Goal: Information Seeking & Learning: Check status

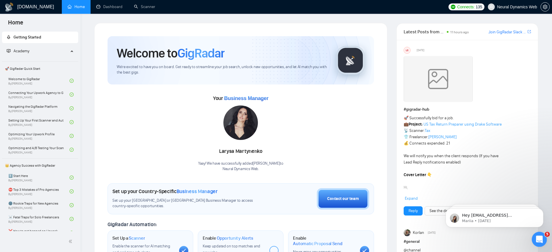
click at [541, 238] on icon "Open Intercom Messenger" at bounding box center [537, 238] width 9 height 9
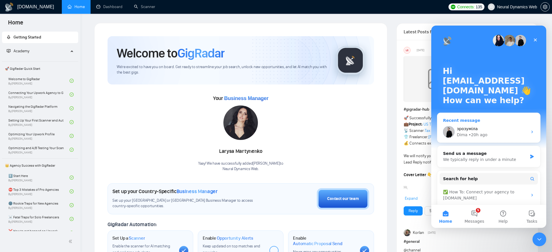
click at [502, 136] on div "Dima • 20h ago" at bounding box center [491, 135] width 71 height 6
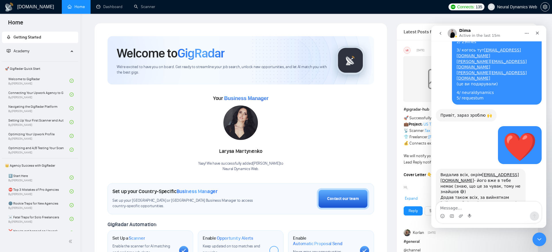
scroll to position [6046, 0]
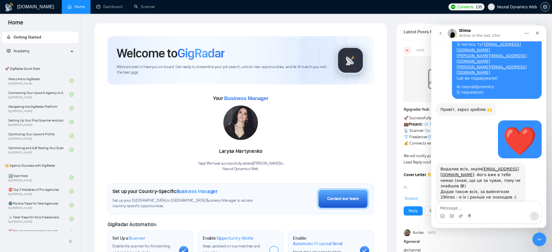
click at [479, 208] on textarea "Message…" at bounding box center [488, 207] width 105 height 10
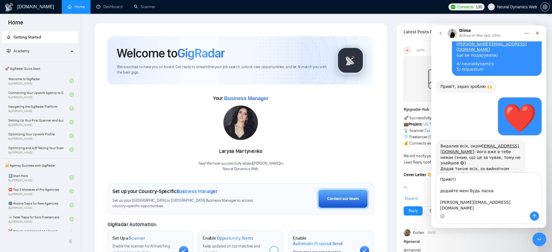
scroll to position [6075, 0]
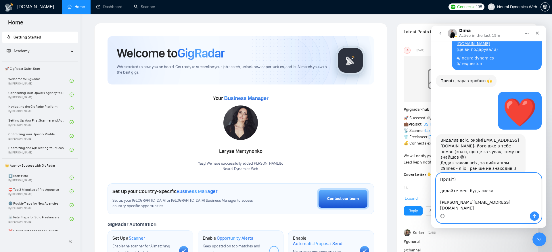
click at [489, 202] on textarea "Привіт) додайте мені будь ласка [PERSON_NAME][EMAIL_ADDRESS][DOMAIN_NAME]" at bounding box center [488, 192] width 105 height 38
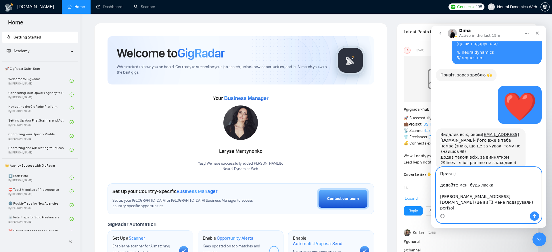
scroll to position [6082, 0]
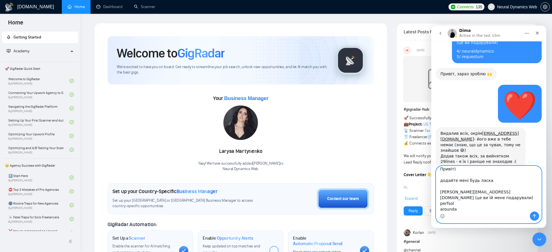
paste textarea "[EMAIL_ADDRESS][DOMAIN_NAME]"
type textarea "Привіт) додайте мені будь ласка [PERSON_NAME][EMAIL_ADDRESS][DOMAIN_NAME] (це в…"
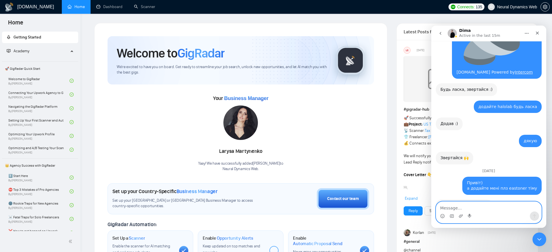
scroll to position [0, 0]
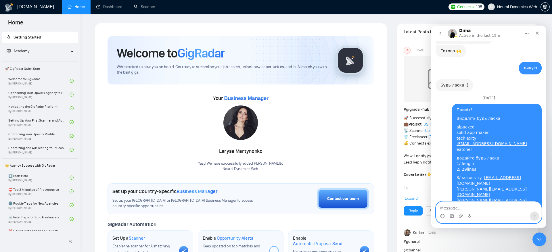
type textarea "в"
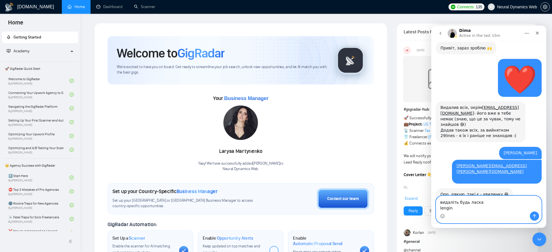
scroll to position [6105, 0]
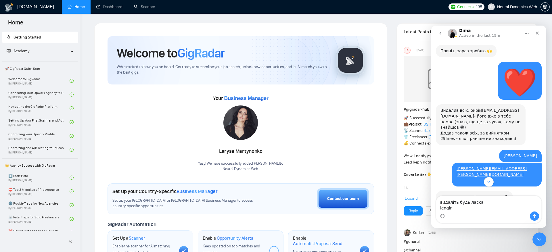
drag, startPoint x: 537, startPoint y: 85, endPoint x: 485, endPoint y: 85, distance: 51.7
copy link "[PERSON_NAME][EMAIL_ADDRESS][DOMAIN_NAME]"
click at [458, 209] on textarea "видаліть будь ласка lengin" at bounding box center [488, 204] width 105 height 16
paste textarea "[PERSON_NAME][EMAIL_ADDRESS][DOMAIN_NAME]"
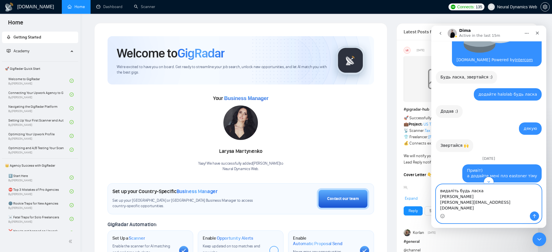
scroll to position [5764, 0]
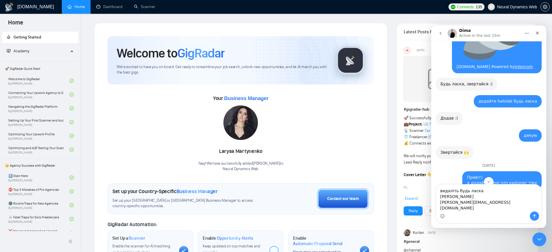
drag, startPoint x: 496, startPoint y: 130, endPoint x: 467, endPoint y: 124, distance: 29.8
copy div "4/ neuraldynamics 5/ requestum"
click at [494, 209] on textarea "видаліть будь ласка [PERSON_NAME] [PERSON_NAME][EMAIL_ADDRESS][DOMAIN_NAME]" at bounding box center [488, 197] width 105 height 27
paste textarea "4/ neuraldynamics 5/ requestum"
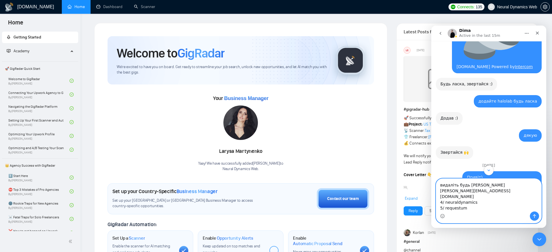
drag, startPoint x: 445, startPoint y: 202, endPoint x: 435, endPoint y: 202, distance: 10.1
click at [435, 202] on div "видаліть будь ласка [PERSON_NAME] [PERSON_NAME][EMAIL_ADDRESS][DOMAIN_NAME] 4/ …" at bounding box center [488, 200] width 115 height 45
drag, startPoint x: 444, startPoint y: 207, endPoint x: 437, endPoint y: 207, distance: 7.2
click at [437, 207] on textarea "видаліть будь ласка [PERSON_NAME] [PERSON_NAME][EMAIL_ADDRESS][DOMAIN_NAME] neu…" at bounding box center [488, 192] width 105 height 38
type textarea "видаліть будь ласка [PERSON_NAME] [PERSON_NAME][EMAIL_ADDRESS][DOMAIN_NAME] neu…"
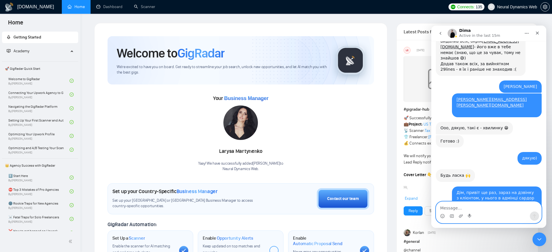
scroll to position [6205, 0]
click at [492, 207] on textarea "Message…" at bounding box center [488, 207] width 105 height 10
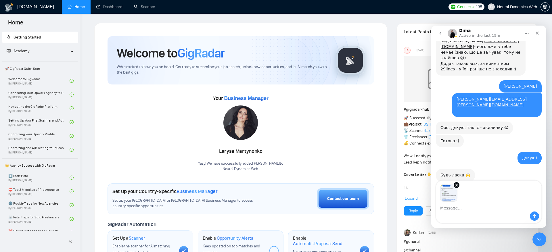
scroll to position [6226, 0]
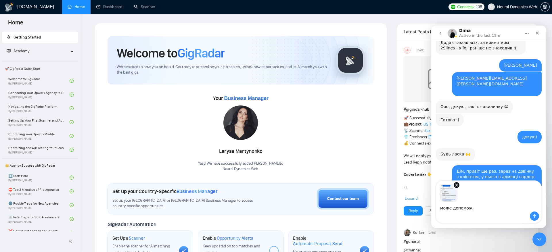
type textarea "може допоможе"
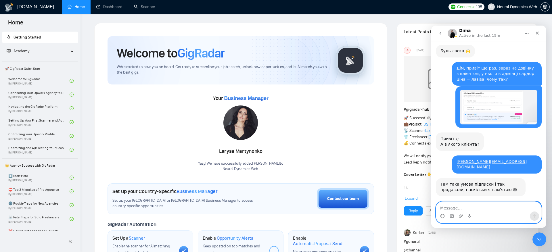
scroll to position [6344, 0]
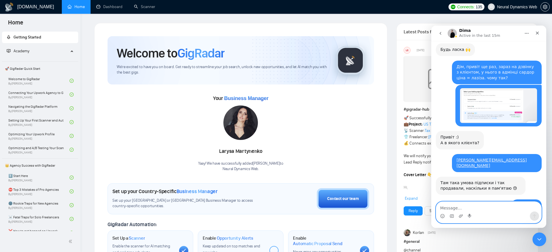
click at [472, 205] on textarea "Message…" at bounding box center [488, 207] width 105 height 10
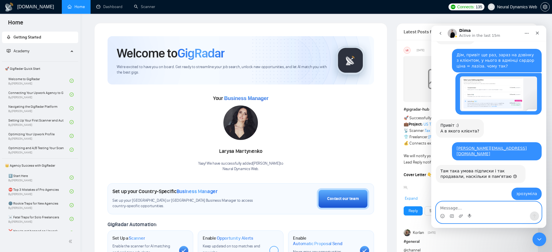
scroll to position [6396, 0]
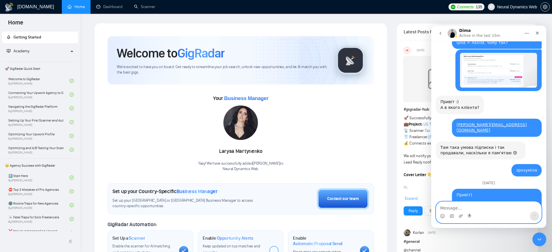
click at [506, 211] on textarea "Message…" at bounding box center [488, 207] width 105 height 10
click at [495, 208] on textarea "Message…" at bounding box center [488, 207] width 105 height 10
type textarea "[PERSON_NAME], значить я йому ще продам)"
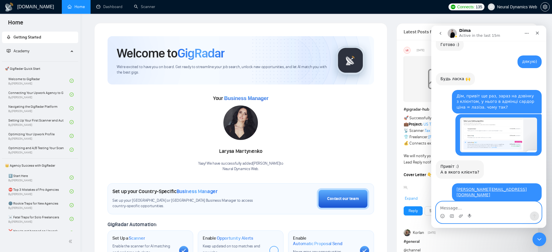
scroll to position [6310, 0]
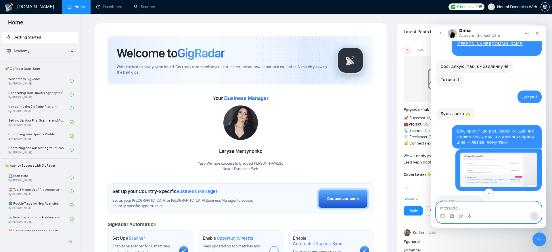
click at [470, 209] on textarea "Message…" at bounding box center [488, 207] width 105 height 10
paste textarea "UFO Engineering"
type textarea "UFO Engineering"
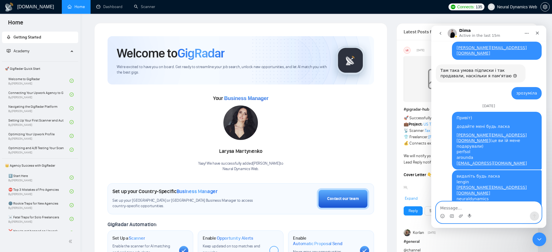
scroll to position [6536, 0]
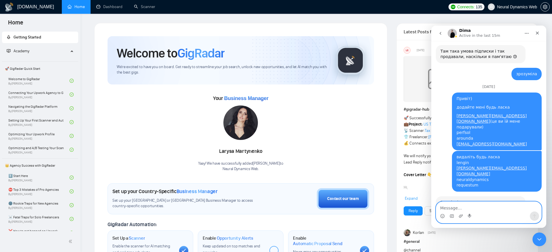
click at [490, 207] on textarea "Message…" at bounding box center [488, 207] width 105 height 10
click at [492, 208] on textarea "Message…" at bounding box center [488, 207] width 105 height 10
type textarea "дякую"
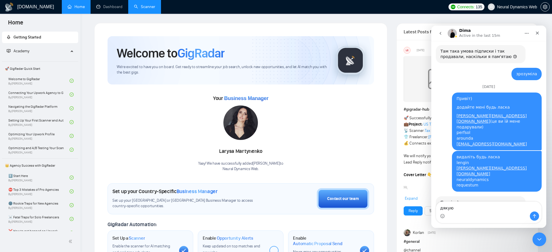
click at [147, 8] on link "Scanner" at bounding box center [144, 6] width 21 height 5
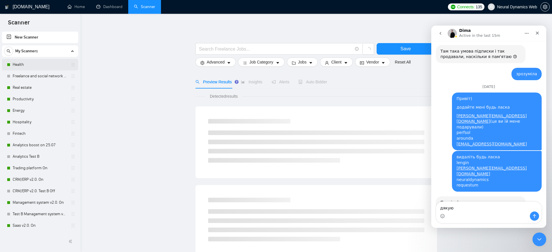
click at [38, 65] on link "Health" at bounding box center [40, 64] width 55 height 11
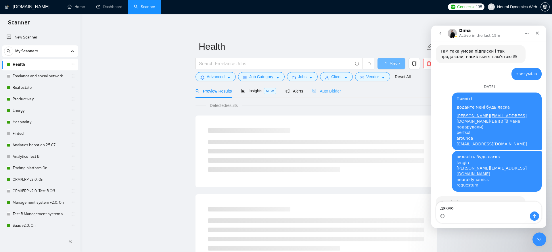
click at [325, 84] on div "Auto Bidder" at bounding box center [326, 91] width 28 height 14
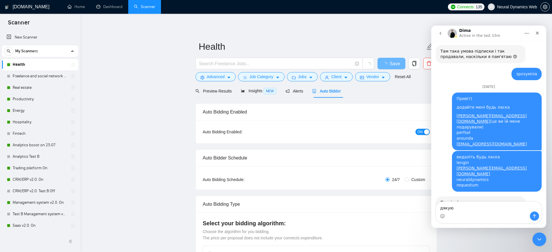
checkbox input "true"
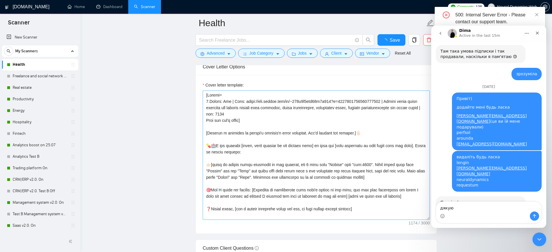
scroll to position [51, 0]
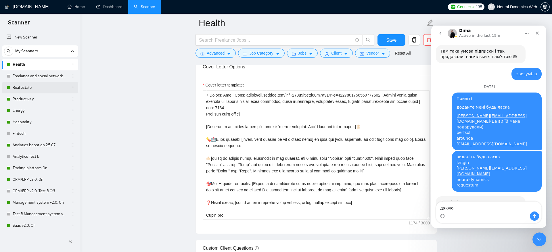
click at [33, 88] on link "Real estate" at bounding box center [40, 87] width 55 height 11
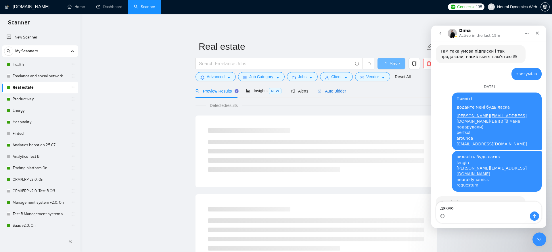
click at [325, 94] on div "Auto Bidder" at bounding box center [331, 91] width 28 height 6
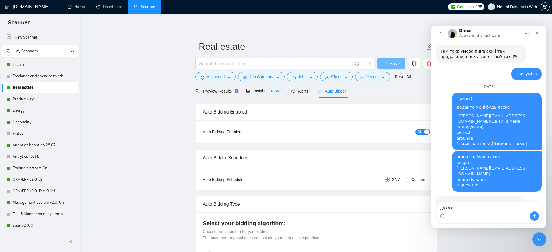
checkbox input "true"
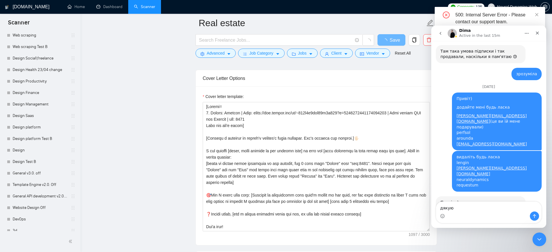
scroll to position [494, 0]
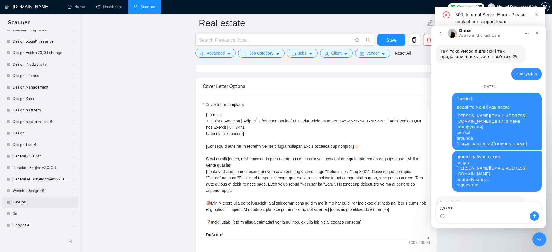
click at [41, 198] on link "DevOps" at bounding box center [40, 201] width 55 height 11
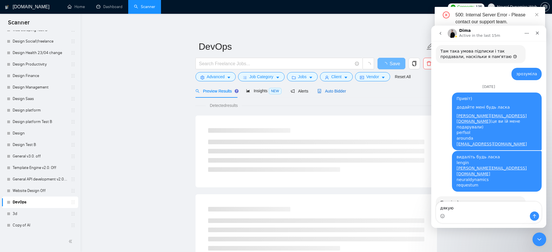
click at [325, 92] on span "Auto Bidder" at bounding box center [331, 91] width 28 height 5
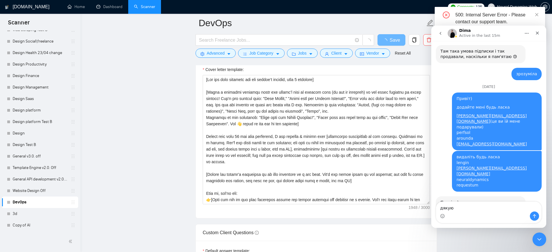
scroll to position [616, 0]
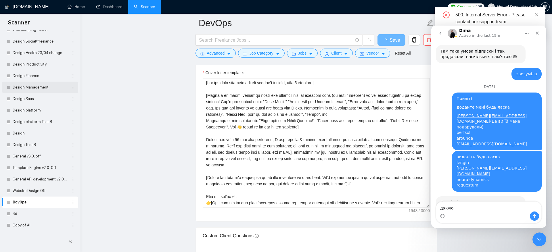
click at [39, 84] on link "Design Management" at bounding box center [40, 87] width 55 height 11
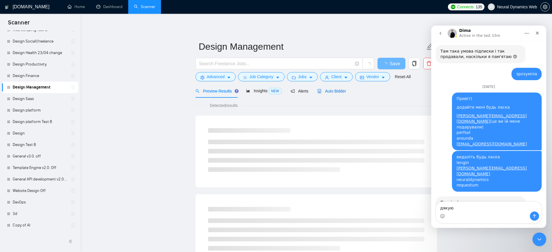
click at [339, 94] on div "Auto Bidder" at bounding box center [331, 91] width 28 height 6
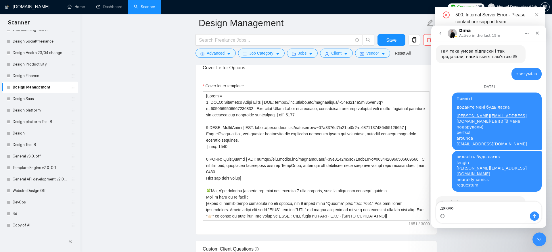
scroll to position [595, 0]
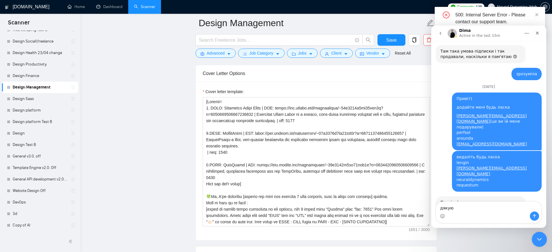
click at [543, 245] on div "Close Intercom Messenger" at bounding box center [538, 239] width 14 height 14
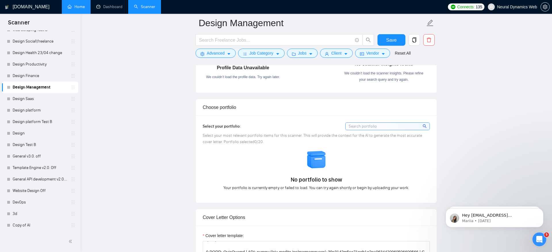
scroll to position [110, 0]
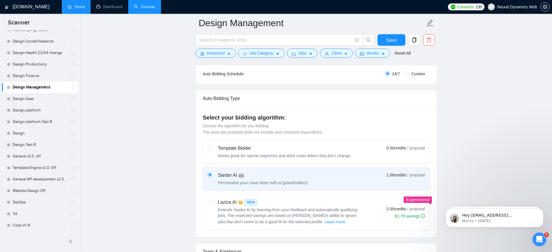
click at [77, 9] on link "Home" at bounding box center [76, 6] width 17 height 5
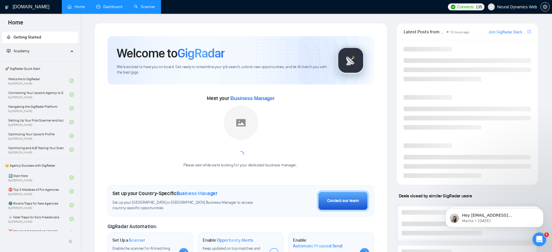
click at [105, 5] on link "Dashboard" at bounding box center [109, 6] width 26 height 5
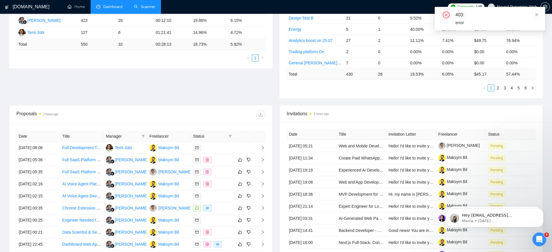
scroll to position [175, 0]
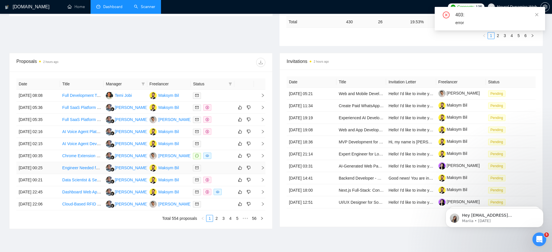
click at [41, 168] on td "[DATE] 00:25" at bounding box center [38, 168] width 44 height 12
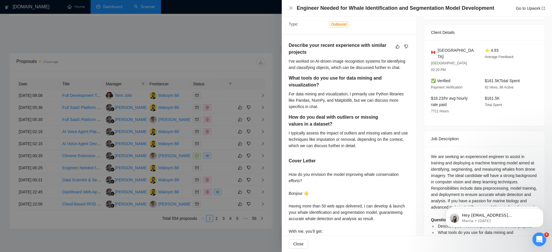
scroll to position [178, 0]
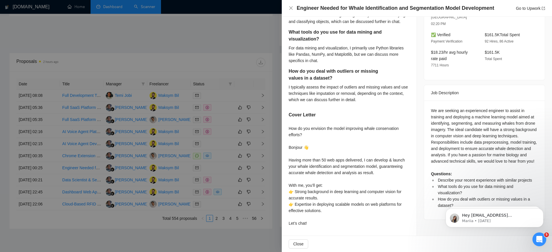
click at [151, 226] on div at bounding box center [276, 126] width 552 height 252
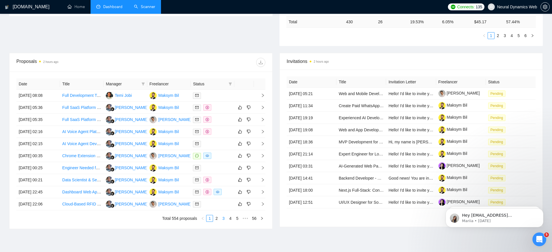
click at [223, 218] on link "3" at bounding box center [223, 218] width 6 height 6
click at [46, 189] on td "[DATE] 02:03" at bounding box center [38, 192] width 44 height 12
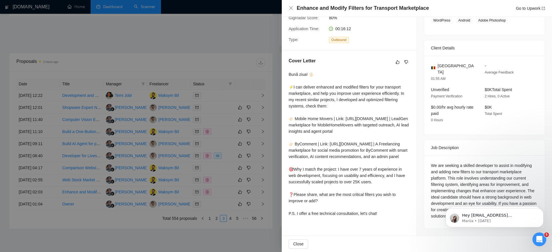
click at [153, 226] on div at bounding box center [276, 126] width 552 height 252
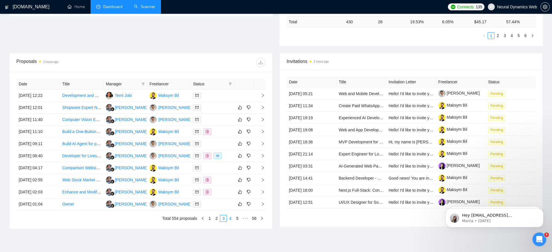
click at [231, 217] on link "4" at bounding box center [230, 218] width 6 height 6
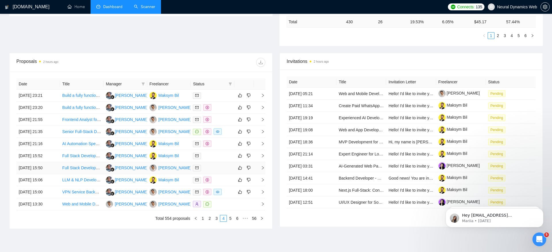
click at [33, 171] on td "[DATE] 15:50" at bounding box center [38, 168] width 44 height 12
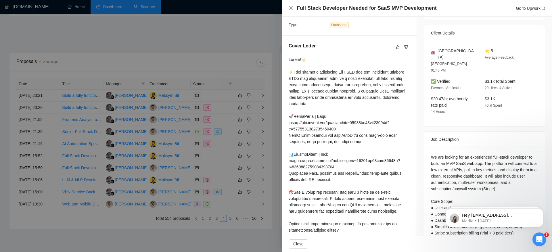
click at [80, 219] on div at bounding box center [276, 126] width 552 height 252
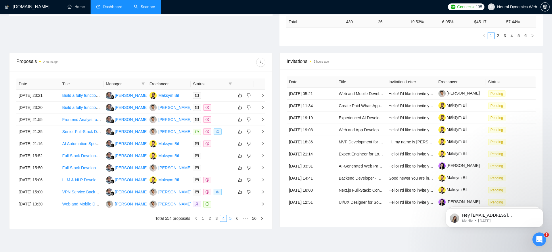
click at [229, 215] on link "5" at bounding box center [230, 218] width 6 height 6
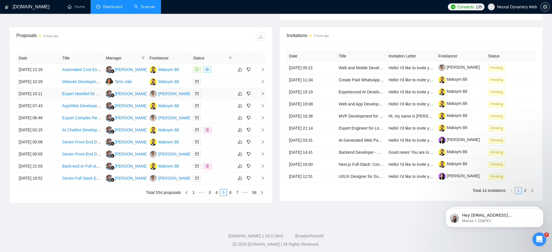
scroll to position [0, 0]
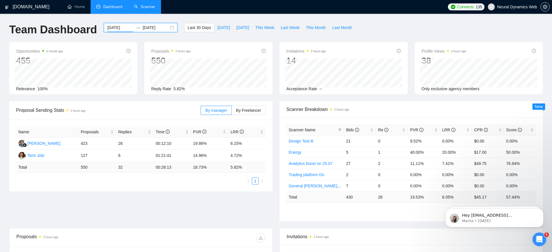
click at [118, 29] on input "[DATE]" at bounding box center [120, 27] width 26 height 6
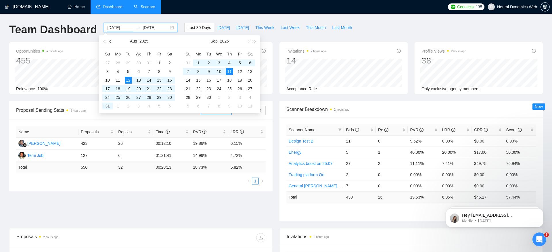
click at [113, 40] on button "button" at bounding box center [110, 40] width 6 height 11
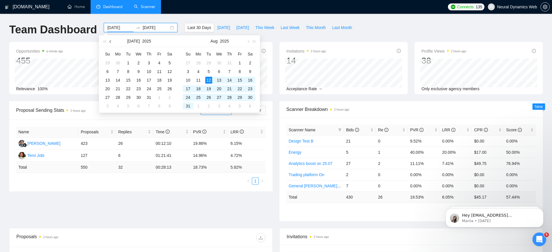
click at [112, 40] on button "button" at bounding box center [110, 40] width 6 height 11
type input "[DATE]"
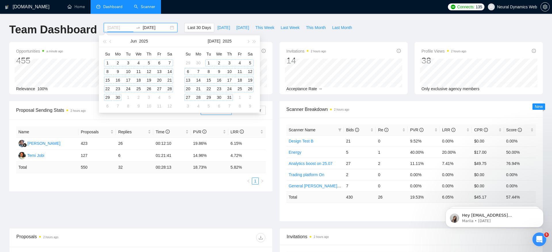
click at [106, 61] on div "1" at bounding box center [107, 62] width 7 height 7
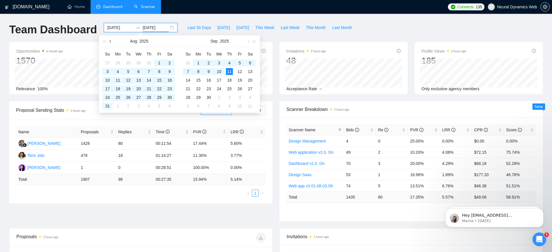
click at [110, 41] on span "button" at bounding box center [110, 41] width 3 height 3
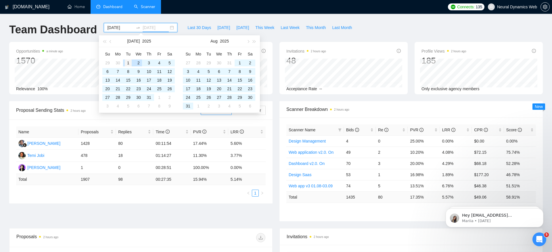
type input "[DATE]"
click at [126, 61] on div "1" at bounding box center [128, 62] width 7 height 7
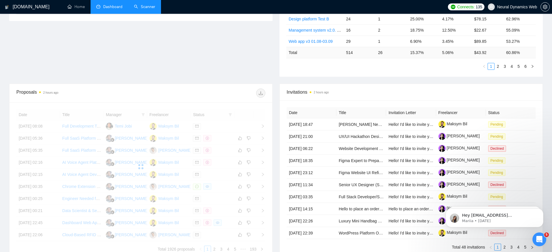
scroll to position [147, 0]
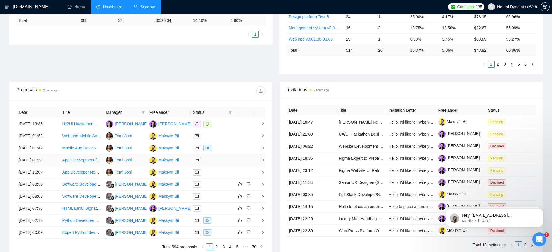
click at [46, 158] on td "[DATE] 01:34" at bounding box center [38, 160] width 44 height 12
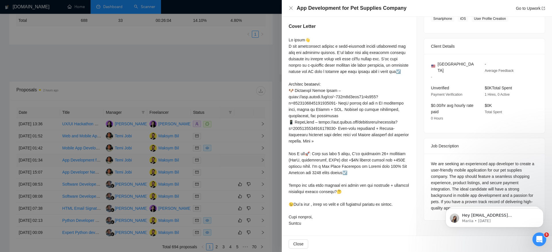
scroll to position [118, 0]
click at [45, 171] on div at bounding box center [276, 126] width 552 height 252
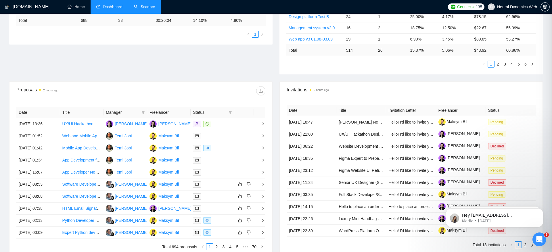
click at [39, 172] on td "[DATE] 15:07" at bounding box center [38, 172] width 44 height 12
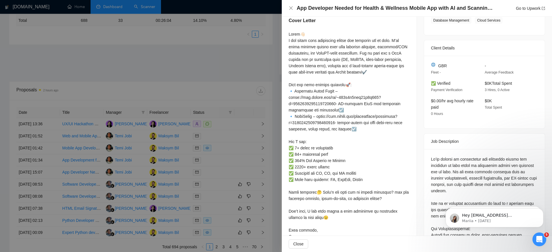
click at [41, 183] on div at bounding box center [276, 126] width 552 height 252
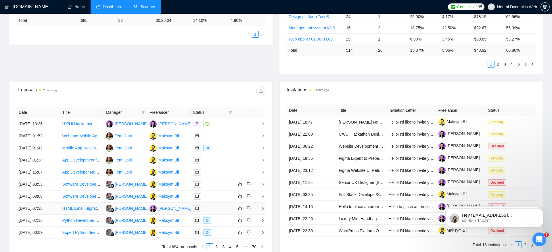
click at [40, 203] on td "[DATE] 07:38" at bounding box center [38, 209] width 44 height 12
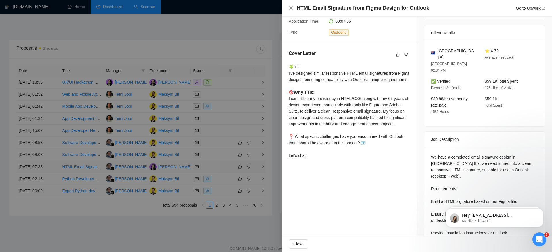
scroll to position [201, 0]
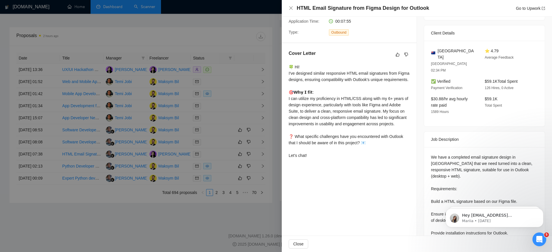
click at [43, 177] on div at bounding box center [276, 126] width 552 height 252
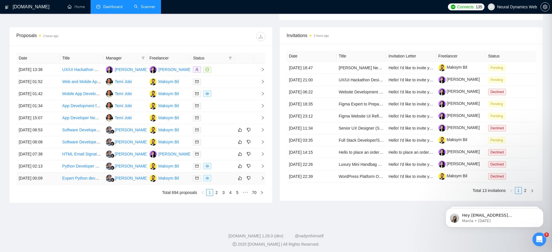
click at [40, 177] on td "[DATE] 00:09" at bounding box center [38, 178] width 44 height 12
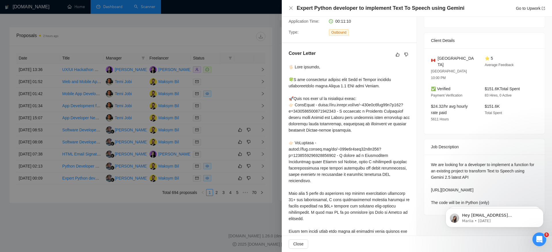
click at [215, 192] on div at bounding box center [276, 126] width 552 height 252
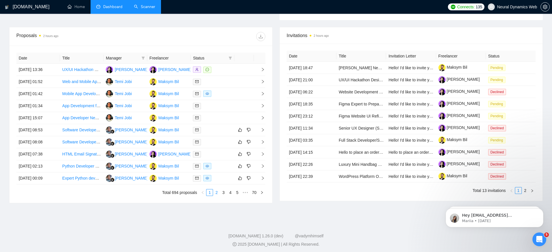
click at [217, 191] on link "2" at bounding box center [216, 192] width 6 height 6
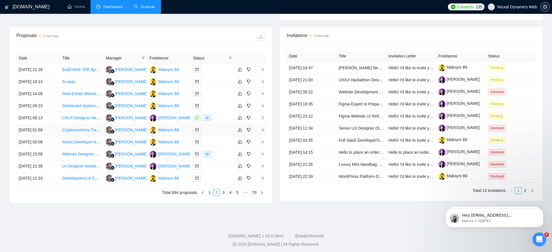
click at [44, 134] on td "[DATE] 01:59" at bounding box center [38, 130] width 44 height 12
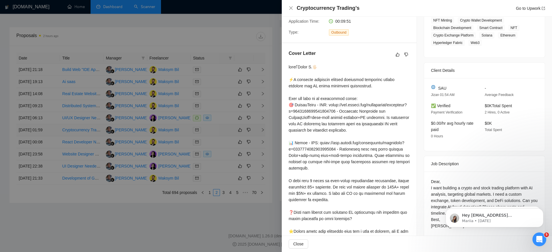
click at [44, 134] on div at bounding box center [276, 126] width 552 height 252
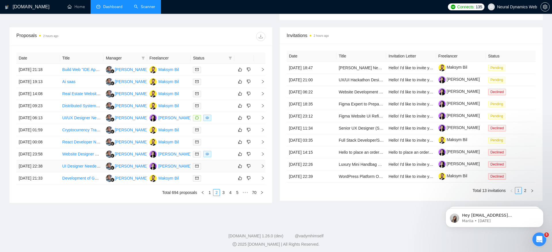
click at [41, 167] on td "[DATE] 22:38" at bounding box center [38, 166] width 44 height 12
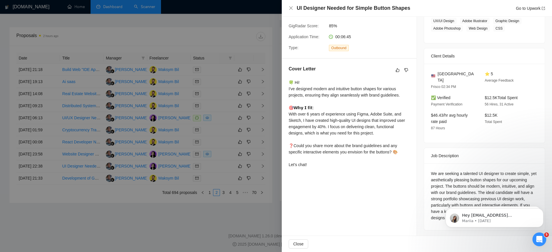
click at [41, 167] on div at bounding box center [276, 126] width 552 height 252
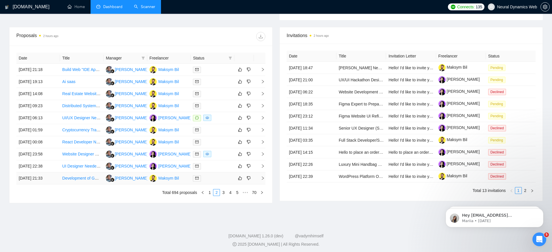
click at [41, 176] on td "[DATE] 21:33" at bounding box center [38, 178] width 44 height 12
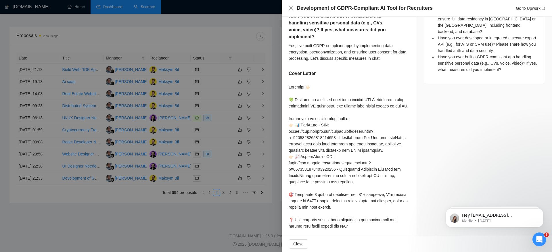
scroll to position [400, 0]
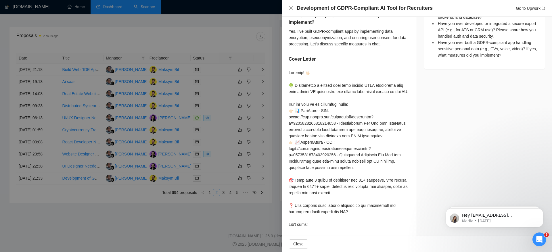
click at [197, 215] on div at bounding box center [276, 126] width 552 height 252
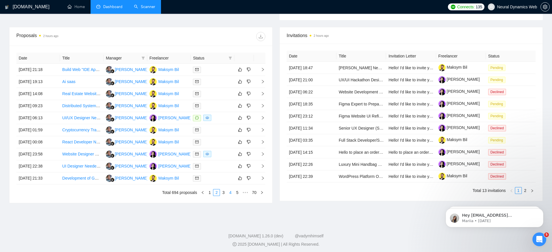
click at [232, 191] on link "4" at bounding box center [230, 192] width 6 height 6
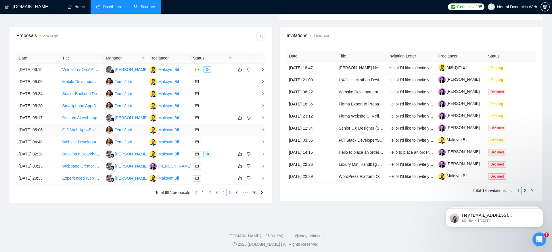
click at [28, 128] on td "[DATE] 05:06" at bounding box center [38, 130] width 44 height 12
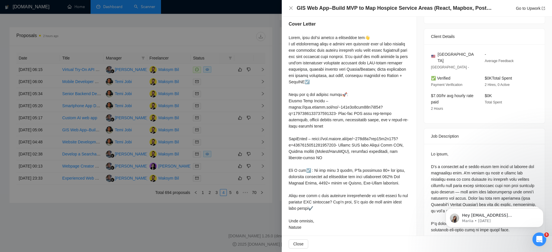
scroll to position [115, 0]
click at [190, 209] on div at bounding box center [276, 126] width 552 height 252
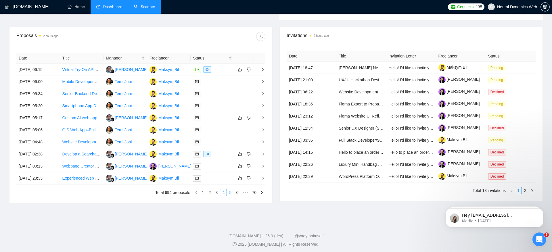
click at [230, 189] on link "5" at bounding box center [230, 192] width 6 height 6
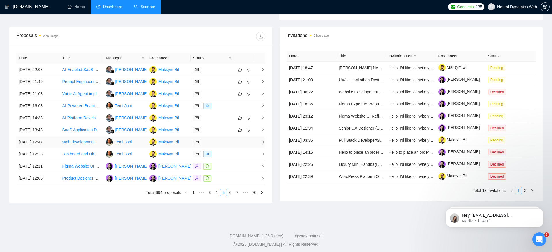
click at [46, 142] on td "[DATE] 12:47" at bounding box center [38, 142] width 44 height 12
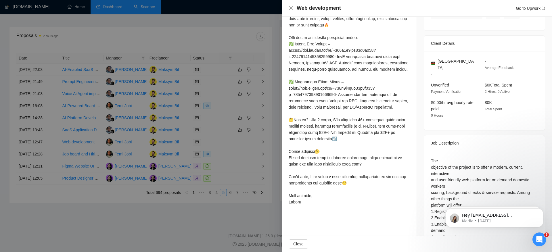
scroll to position [186, 0]
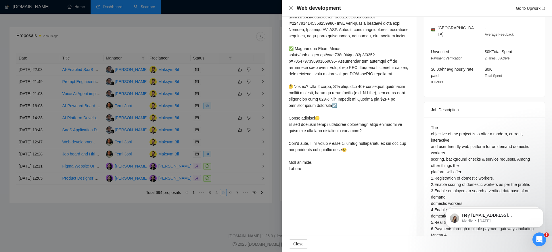
click at [200, 213] on div at bounding box center [276, 126] width 552 height 252
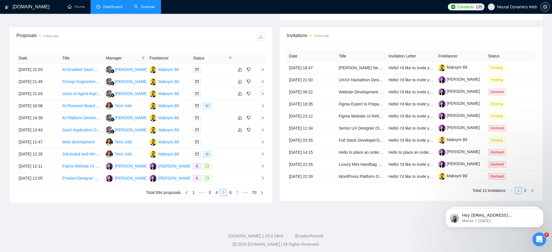
click at [236, 189] on link "7" at bounding box center [237, 192] width 6 height 6
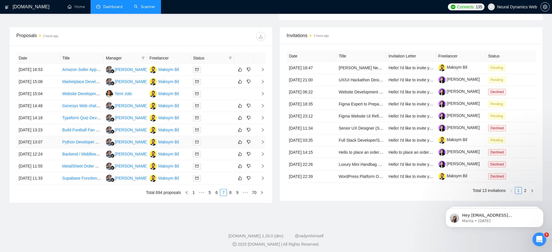
click at [36, 142] on td "[DATE] 13:07" at bounding box center [38, 142] width 44 height 12
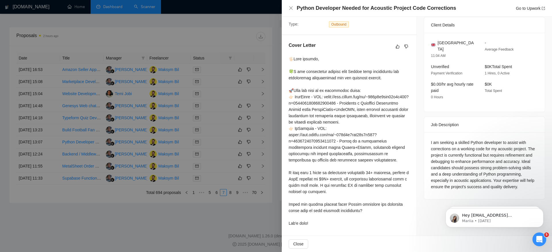
click at [108, 215] on div at bounding box center [276, 126] width 552 height 252
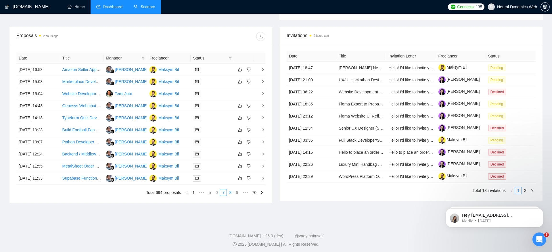
click at [231, 190] on link "8" at bounding box center [230, 192] width 6 height 6
click at [43, 132] on td "[DATE] 00:03" at bounding box center [38, 130] width 44 height 12
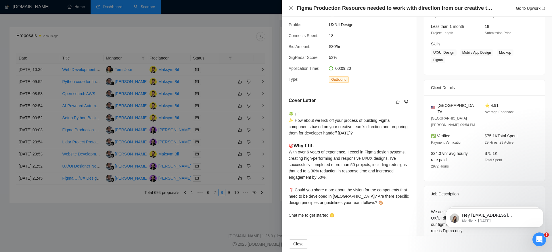
click at [160, 197] on div at bounding box center [276, 126] width 552 height 252
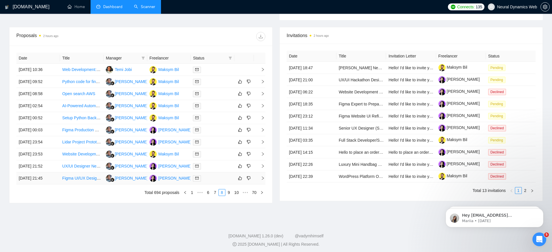
click at [52, 175] on td "[DATE] 21:45" at bounding box center [38, 178] width 44 height 12
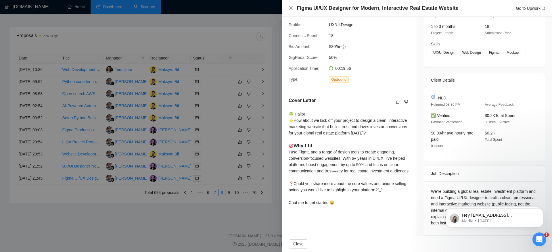
click at [151, 221] on div at bounding box center [276, 126] width 552 height 252
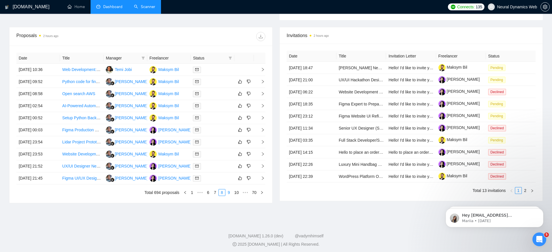
click at [227, 191] on link "9" at bounding box center [229, 192] width 6 height 6
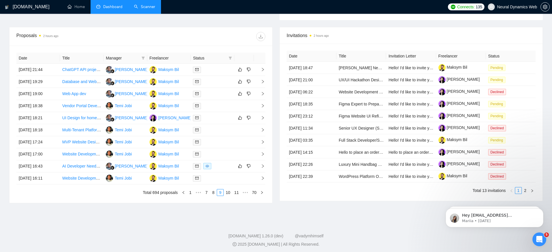
click at [25, 140] on td "[DATE] 17:24" at bounding box center [38, 142] width 44 height 12
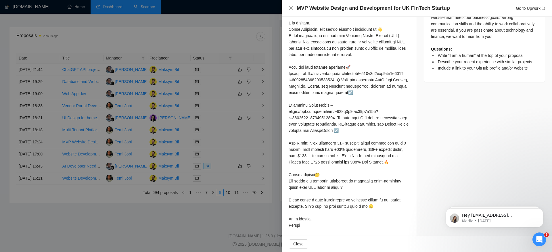
scroll to position [303, 0]
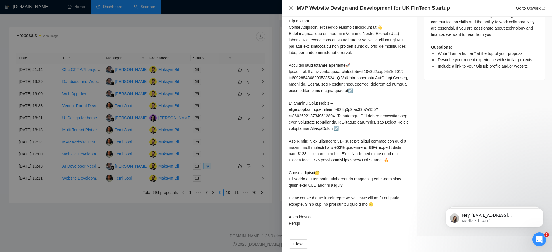
click at [59, 167] on div at bounding box center [276, 126] width 552 height 252
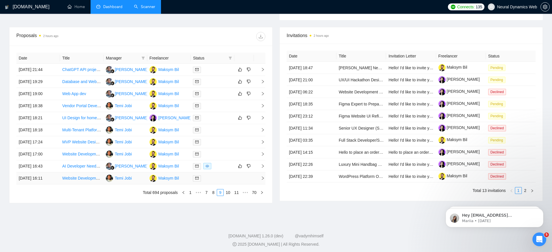
click at [37, 177] on td "[DATE] 16:11" at bounding box center [38, 178] width 44 height 12
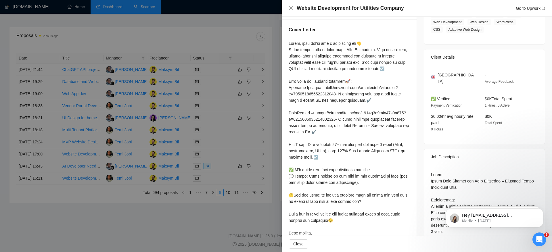
scroll to position [71, 0]
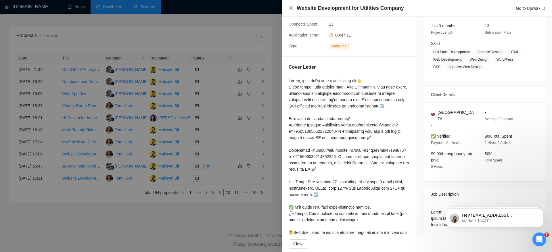
click at [182, 238] on div at bounding box center [276, 126] width 552 height 252
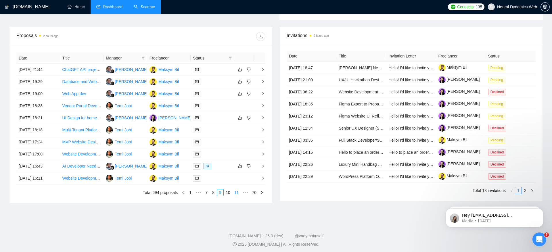
click at [235, 190] on link "11" at bounding box center [236, 192] width 8 height 6
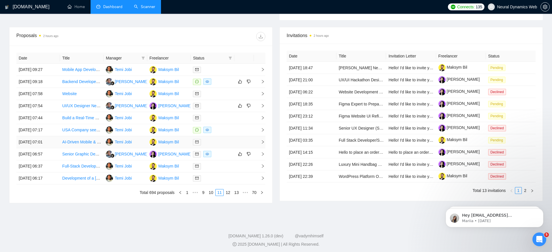
click at [38, 145] on td "[DATE] 07:01" at bounding box center [38, 142] width 44 height 12
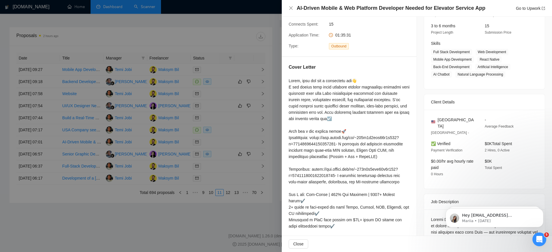
click at [158, 196] on div at bounding box center [276, 126] width 552 height 252
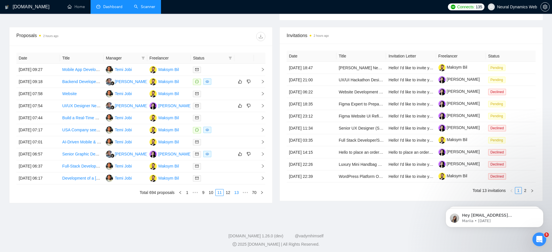
click at [237, 189] on link "13" at bounding box center [236, 192] width 8 height 6
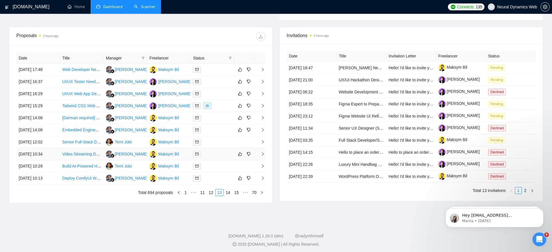
click at [37, 150] on td "[DATE] 10:34" at bounding box center [38, 154] width 44 height 12
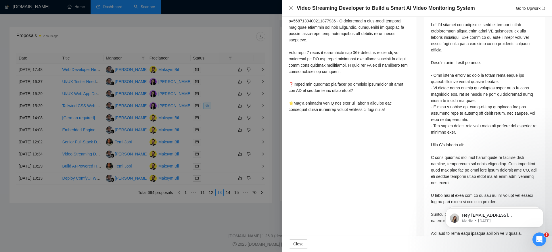
scroll to position [251, 0]
click at [223, 221] on div at bounding box center [276, 126] width 552 height 252
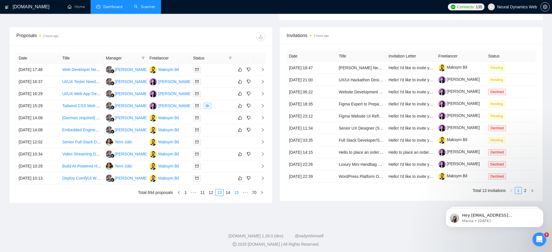
click at [236, 189] on link "15" at bounding box center [236, 192] width 8 height 6
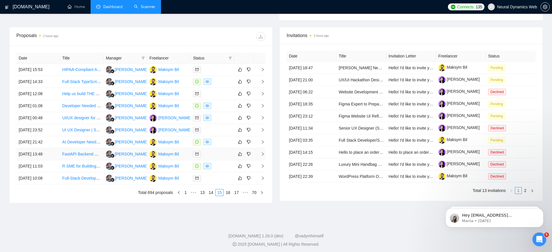
click at [34, 151] on td "[DATE] 13:48" at bounding box center [38, 154] width 44 height 12
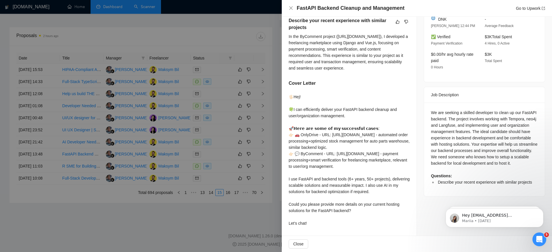
click at [67, 217] on div at bounding box center [276, 126] width 552 height 252
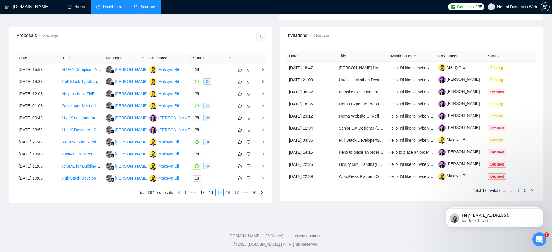
click at [227, 190] on link "16" at bounding box center [228, 192] width 8 height 6
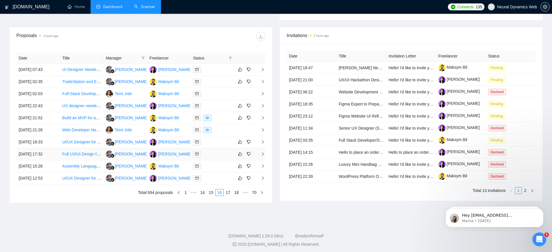
click at [34, 155] on td "[DATE] 17:32" at bounding box center [38, 154] width 44 height 12
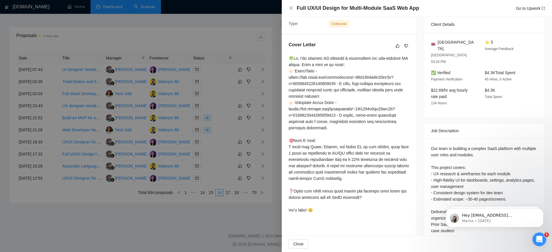
click at [255, 190] on div at bounding box center [276, 126] width 552 height 252
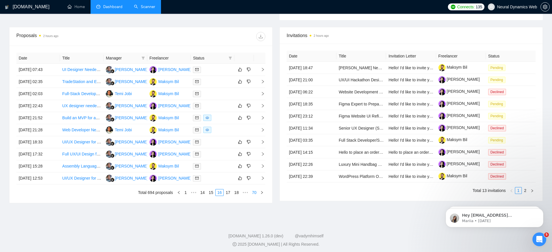
click at [254, 190] on link "70" at bounding box center [254, 192] width 8 height 6
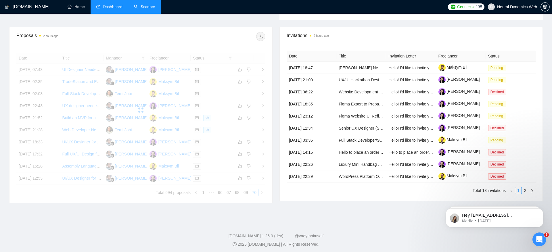
scroll to position [199, 0]
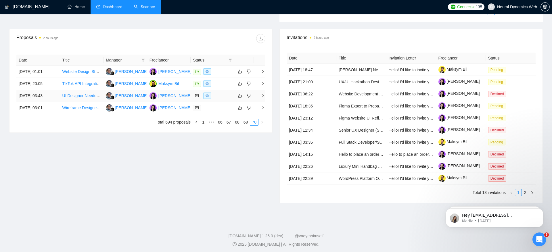
click at [44, 92] on td "[DATE] 03:43" at bounding box center [38, 96] width 44 height 12
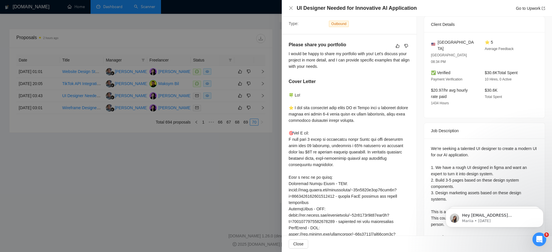
click at [61, 170] on div at bounding box center [276, 126] width 552 height 252
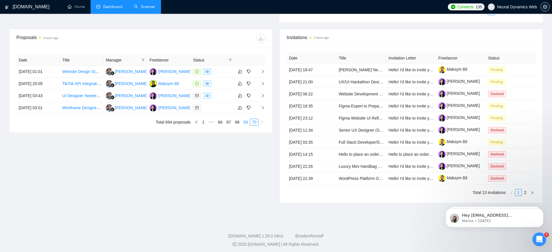
click at [246, 121] on link "69" at bounding box center [246, 122] width 8 height 6
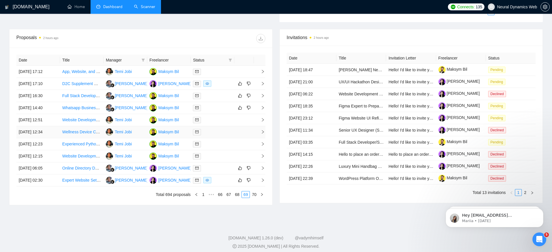
click at [40, 130] on td "[DATE] 12:34" at bounding box center [38, 132] width 44 height 12
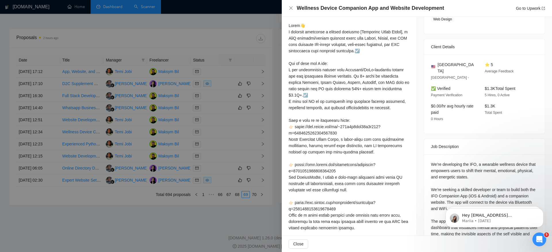
click at [114, 201] on div at bounding box center [276, 126] width 552 height 252
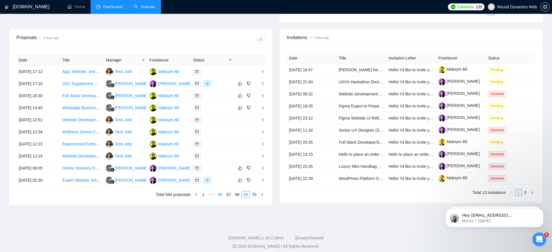
click at [219, 191] on link "66" at bounding box center [220, 194] width 8 height 6
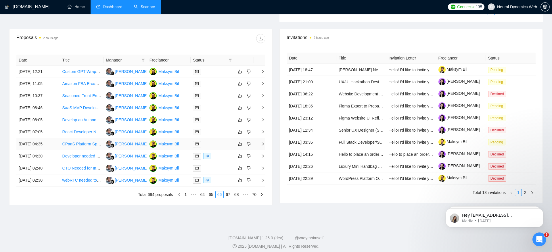
click at [34, 141] on td "[DATE] 04:35" at bounding box center [38, 144] width 44 height 12
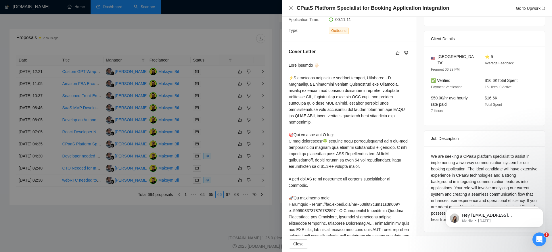
scroll to position [207, 0]
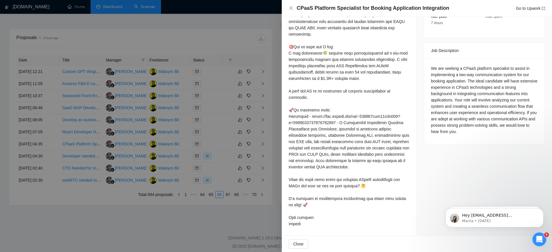
click at [91, 223] on div at bounding box center [276, 126] width 552 height 252
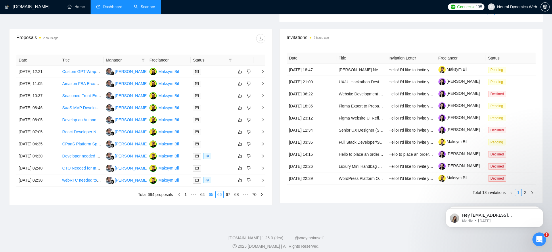
click at [209, 192] on link "65" at bounding box center [211, 194] width 8 height 6
click at [39, 132] on td "[DATE] 17:21" at bounding box center [38, 132] width 44 height 12
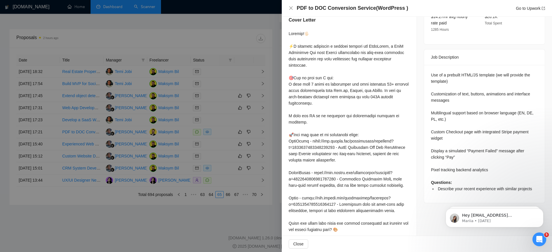
scroll to position [251, 0]
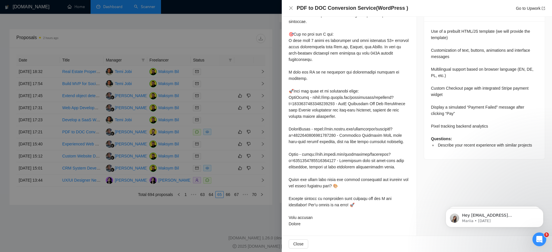
click at [178, 230] on div at bounding box center [276, 126] width 552 height 252
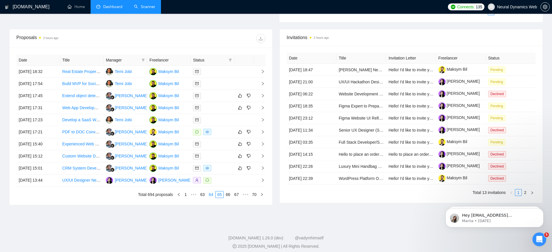
click at [207, 193] on link "64" at bounding box center [211, 194] width 8 height 6
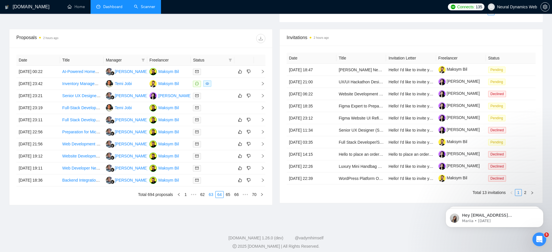
click at [207, 191] on link "63" at bounding box center [211, 194] width 8 height 6
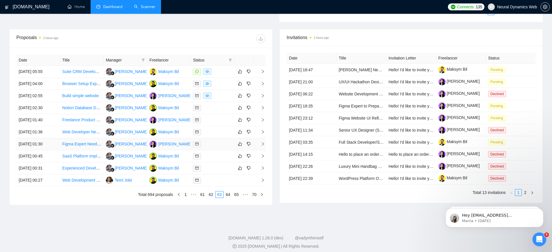
click at [41, 144] on td "[DATE] 01:30" at bounding box center [38, 144] width 44 height 12
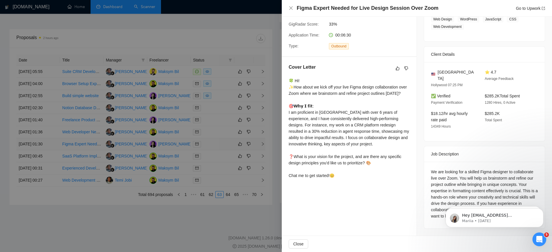
scroll to position [96, 0]
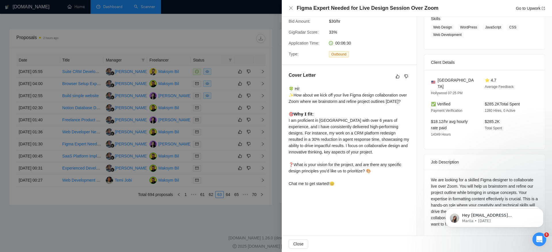
click at [63, 190] on div at bounding box center [276, 126] width 552 height 252
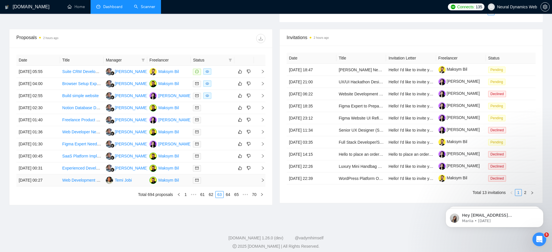
click at [47, 179] on td "[DATE] 00:27" at bounding box center [38, 180] width 44 height 12
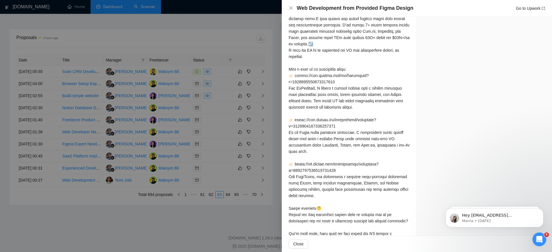
scroll to position [637, 0]
click at [227, 222] on div at bounding box center [276, 126] width 552 height 252
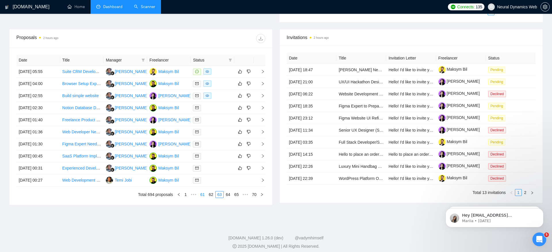
click at [199, 191] on link "61" at bounding box center [203, 194] width 8 height 6
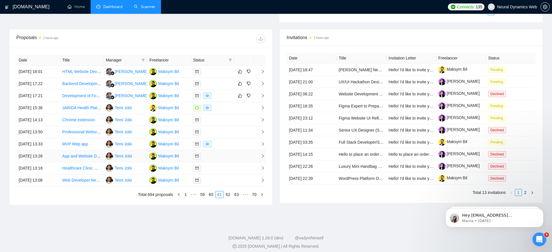
click at [37, 155] on td "[DATE] 13:26" at bounding box center [38, 156] width 44 height 12
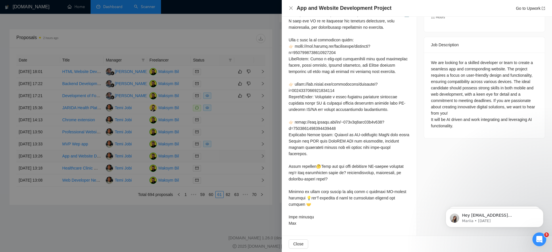
scroll to position [219, 0]
click at [219, 226] on div at bounding box center [276, 126] width 552 height 252
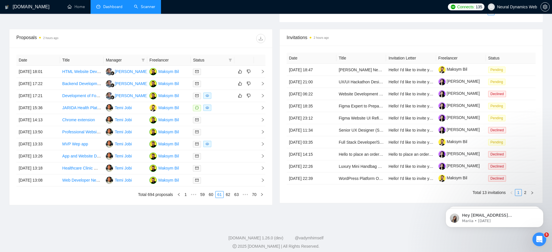
scroll to position [0, 0]
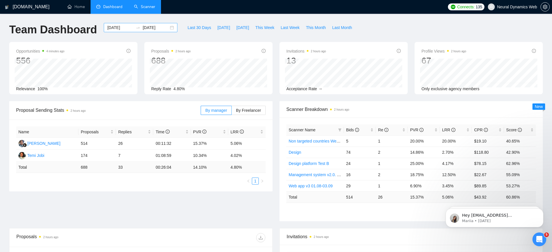
click at [107, 30] on input "[DATE]" at bounding box center [120, 27] width 26 height 6
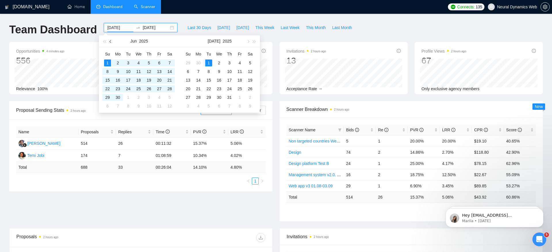
click at [110, 41] on span "button" at bounding box center [110, 41] width 3 height 3
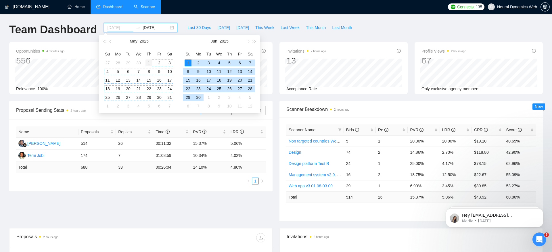
type input "[DATE]"
click at [147, 61] on div "1" at bounding box center [148, 62] width 7 height 7
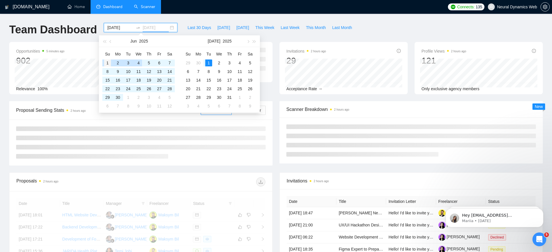
type input "[DATE]"
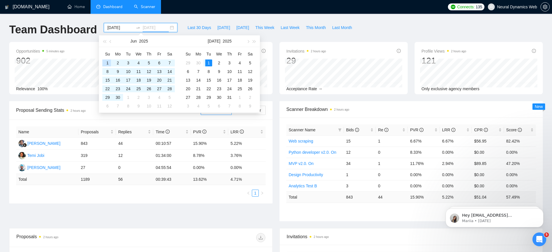
click at [106, 61] on div "1" at bounding box center [107, 62] width 7 height 7
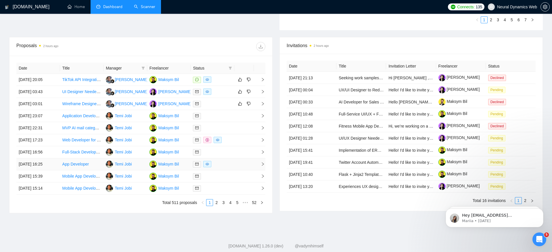
scroll to position [201, 0]
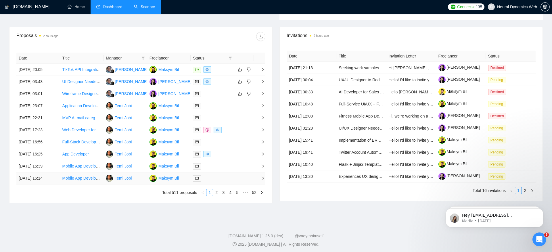
click at [26, 178] on td "[DATE] 15:14" at bounding box center [38, 178] width 44 height 12
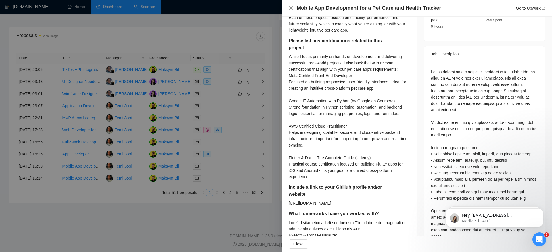
click at [57, 218] on div at bounding box center [276, 126] width 552 height 252
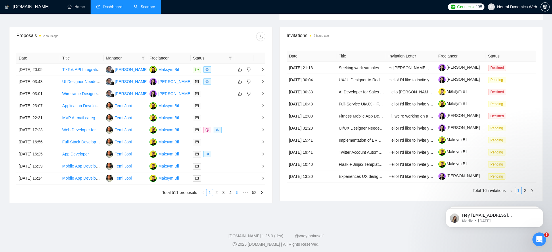
click at [236, 190] on link "5" at bounding box center [237, 192] width 6 height 6
click at [36, 152] on td "[DATE] 06:49" at bounding box center [38, 154] width 44 height 12
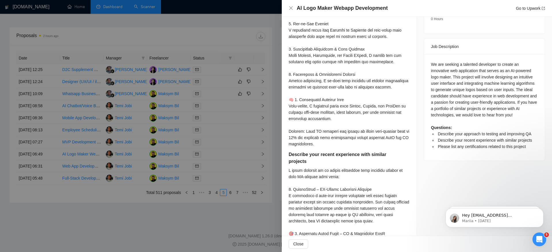
click at [73, 201] on div at bounding box center [276, 126] width 552 height 252
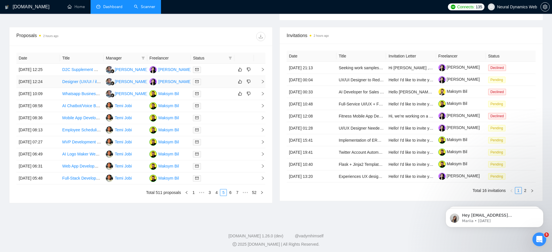
click at [40, 80] on td "[DATE] 12:24" at bounding box center [38, 82] width 44 height 12
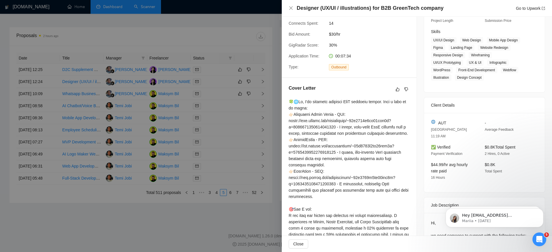
scroll to position [41, 0]
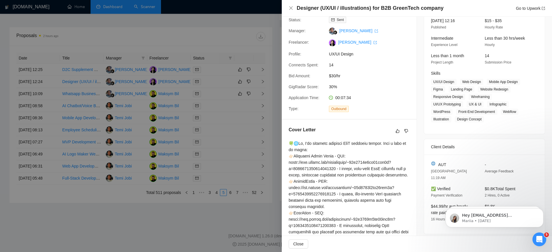
click at [233, 214] on div at bounding box center [276, 126] width 552 height 252
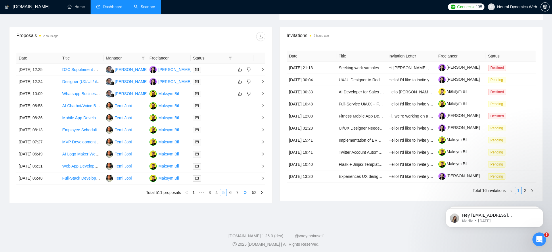
click at [240, 191] on span "•••" at bounding box center [244, 192] width 9 height 7
click at [236, 190] on link "12" at bounding box center [236, 192] width 8 height 6
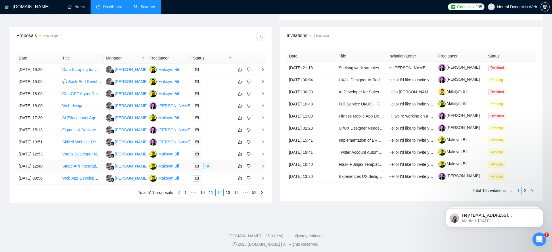
click at [34, 161] on td "[DATE] 12:40" at bounding box center [38, 166] width 44 height 12
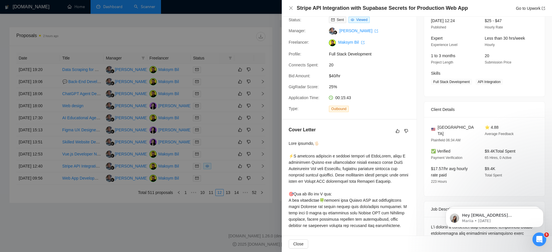
click at [32, 138] on div at bounding box center [276, 126] width 552 height 252
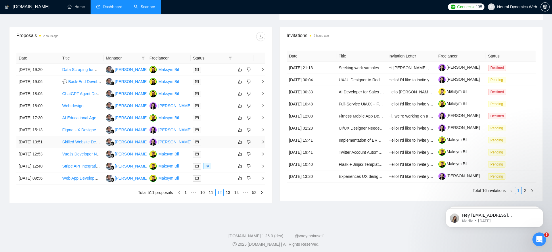
click at [33, 141] on td "[DATE] 13:51" at bounding box center [38, 142] width 44 height 12
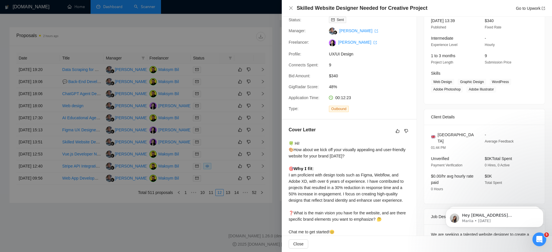
click at [29, 123] on div at bounding box center [276, 126] width 552 height 252
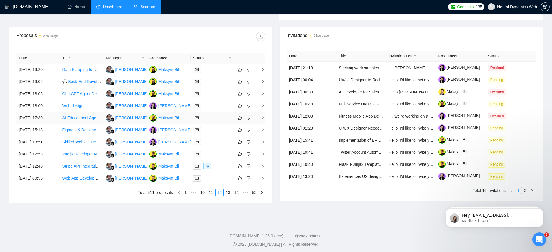
click at [29, 117] on td "[DATE] 17:30" at bounding box center [38, 118] width 44 height 12
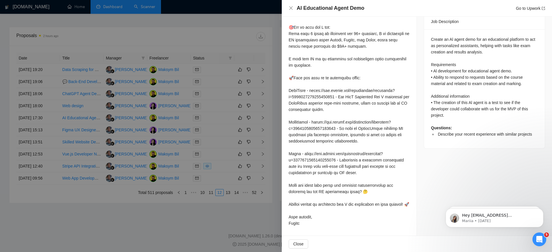
scroll to position [276, 0]
click at [116, 215] on div at bounding box center [276, 126] width 552 height 252
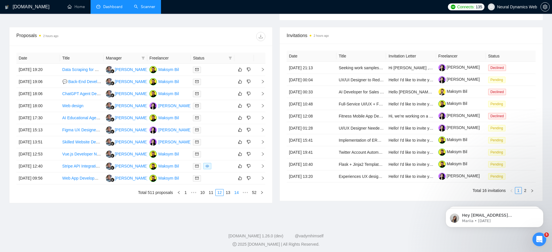
click at [234, 190] on link "14" at bounding box center [236, 192] width 8 height 6
click at [36, 142] on td "[DATE] 10:10" at bounding box center [38, 142] width 44 height 12
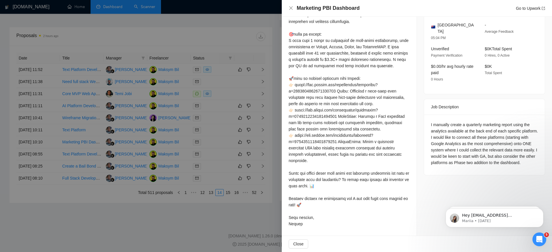
click at [34, 161] on div at bounding box center [276, 126] width 552 height 252
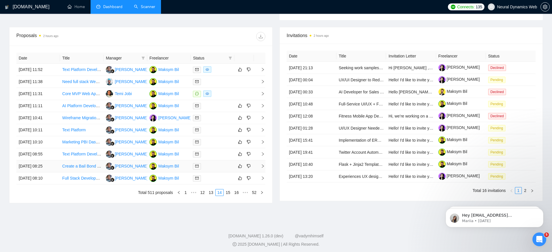
click at [33, 168] on td "[DATE] 08:25" at bounding box center [38, 166] width 44 height 12
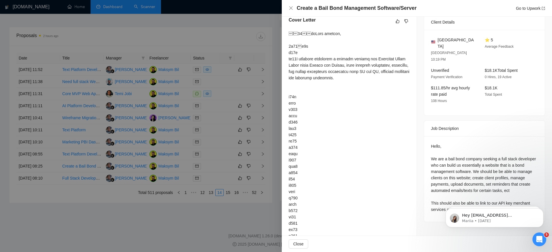
scroll to position [138, 0]
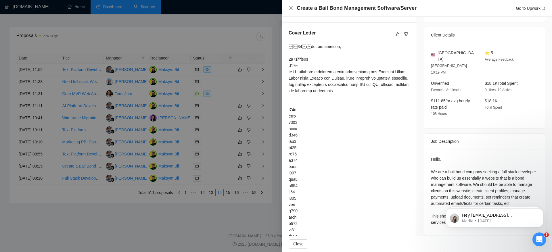
click at [131, 145] on div at bounding box center [276, 126] width 552 height 252
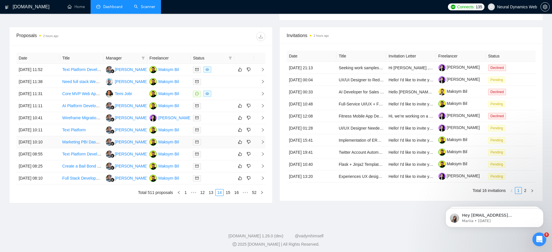
click at [45, 140] on td "[DATE] 10:10" at bounding box center [38, 142] width 44 height 12
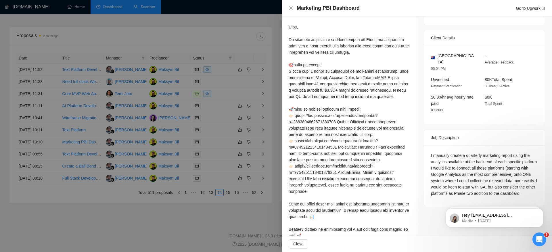
scroll to position [160, 0]
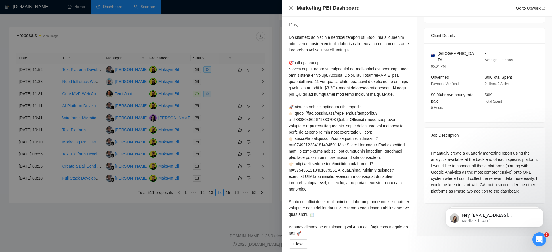
click at [242, 39] on div at bounding box center [276, 126] width 552 height 252
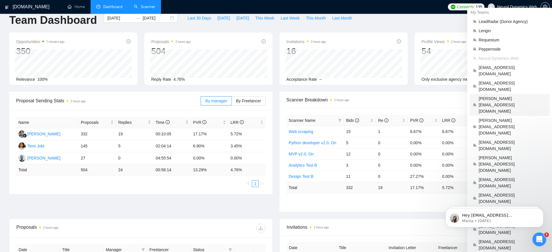
scroll to position [0, 0]
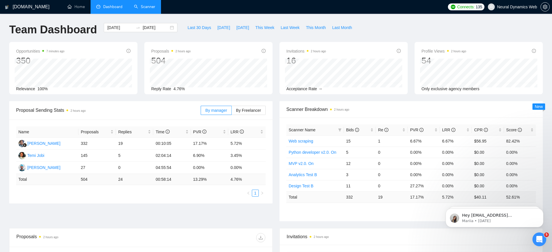
click at [448, 32] on div "Team Dashboard [DATE] [DATE] Last 30 Days [DATE] [DATE] This Week Last Week Thi…" at bounding box center [276, 32] width 540 height 19
